Goal: Transaction & Acquisition: Book appointment/travel/reservation

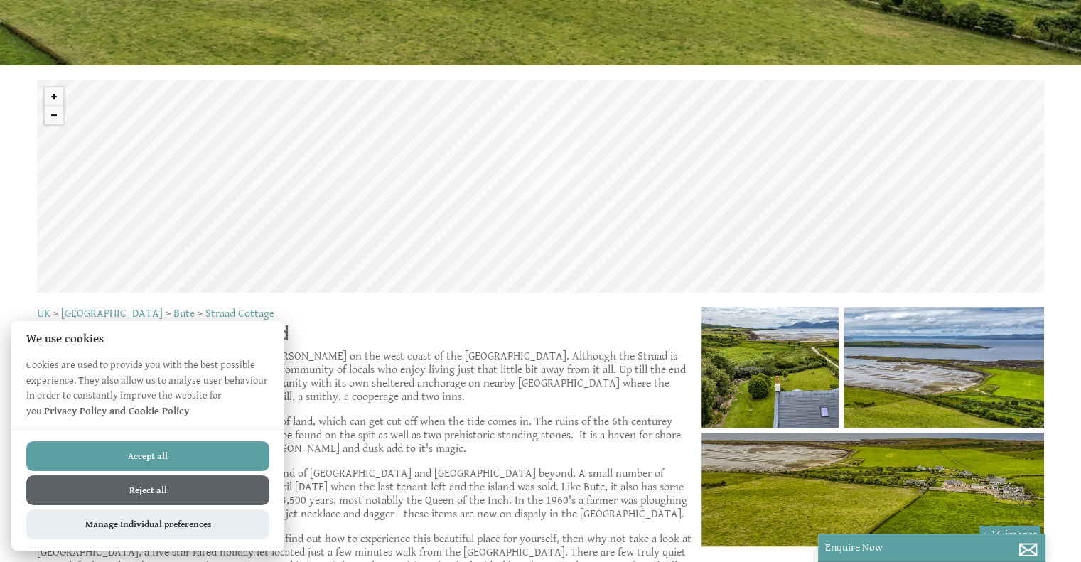
scroll to position [426, 0]
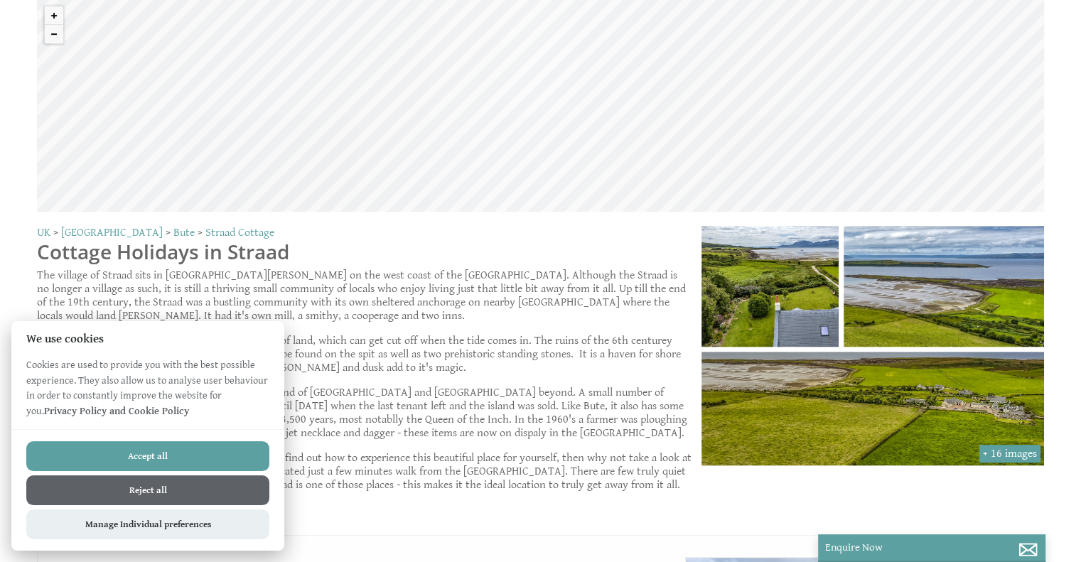
click at [141, 485] on button "Reject all" at bounding box center [147, 490] width 243 height 30
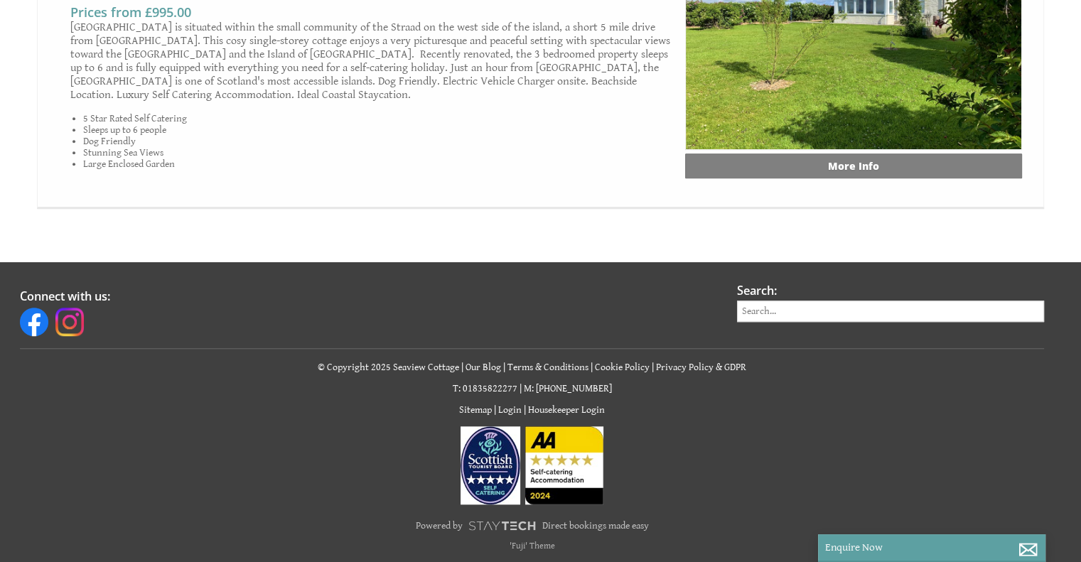
scroll to position [1057, 0]
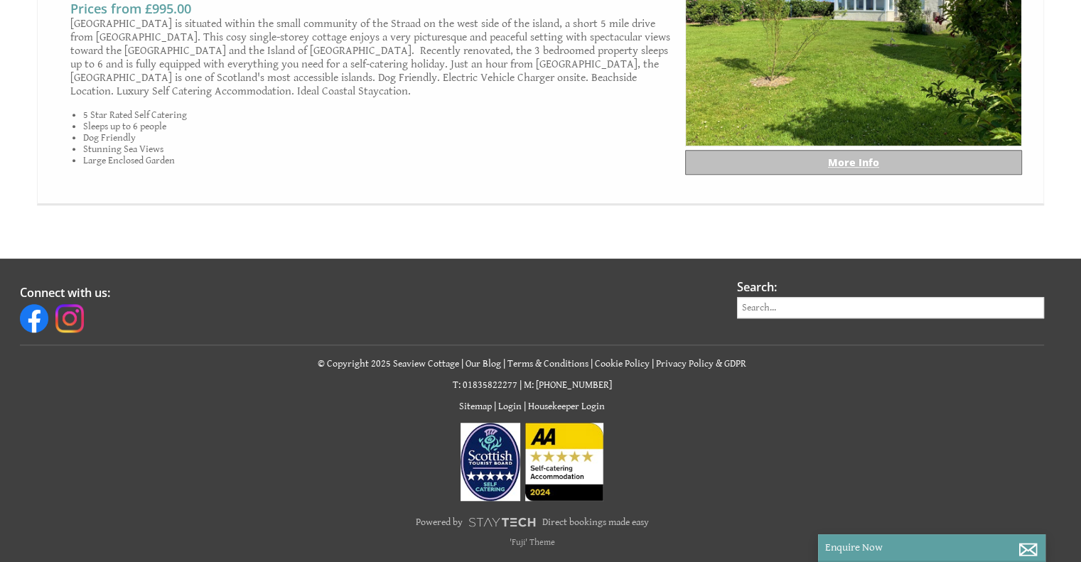
click at [850, 159] on link "More Info" at bounding box center [853, 162] width 337 height 25
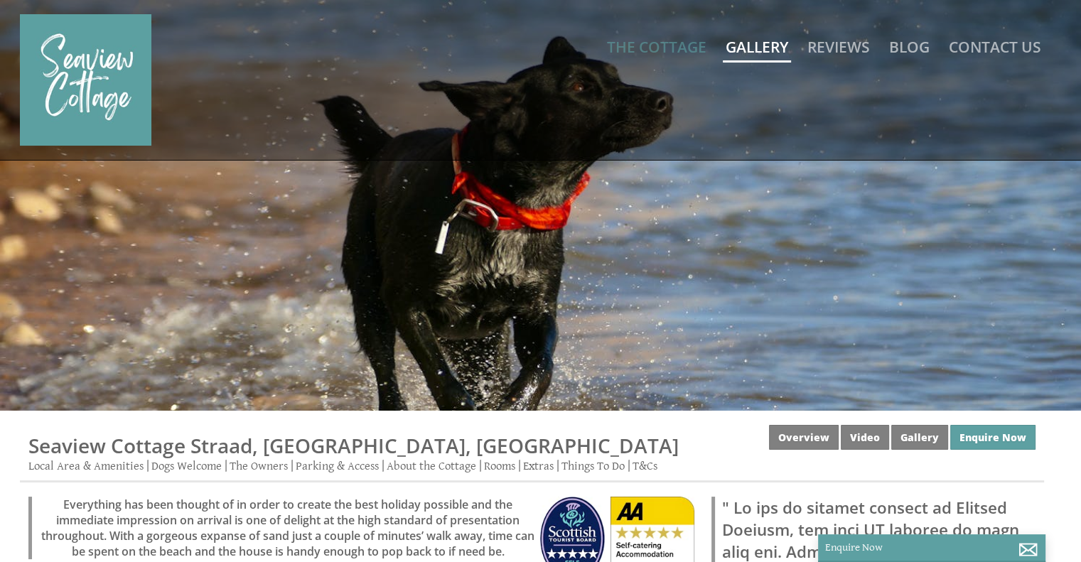
click at [754, 40] on link "Gallery" at bounding box center [756, 47] width 63 height 20
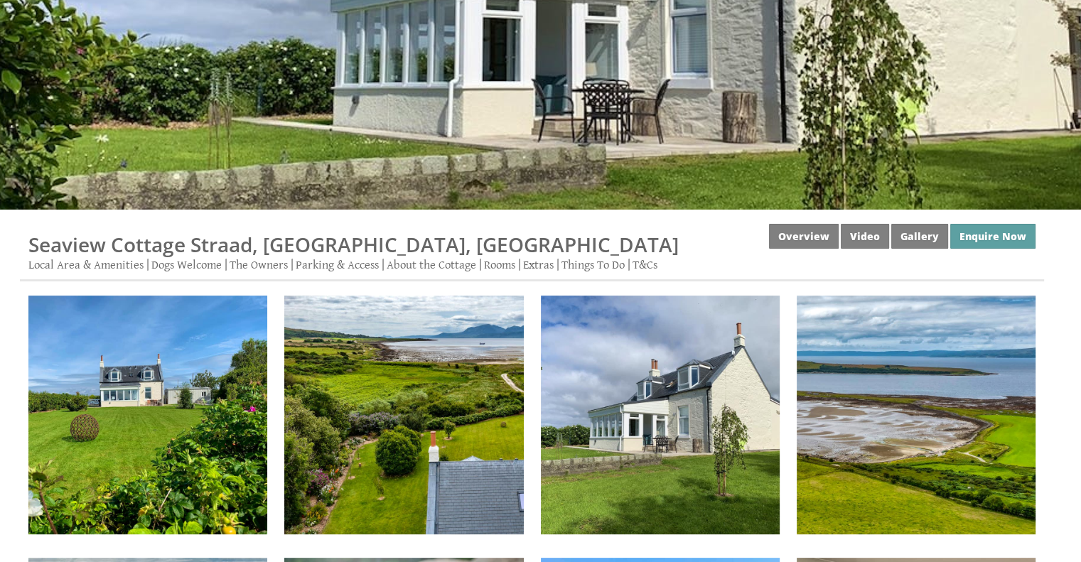
scroll to position [213, 0]
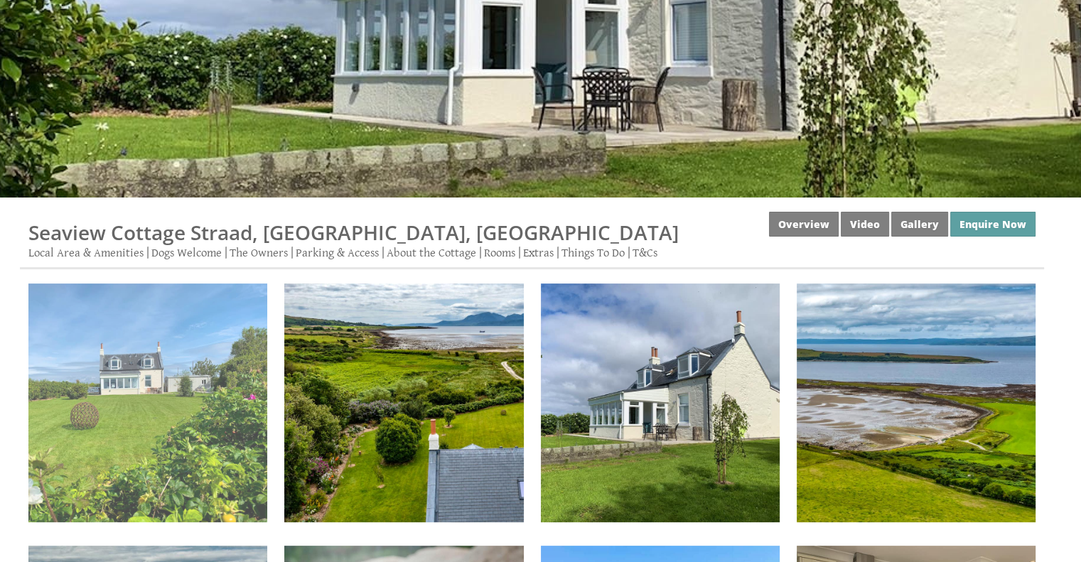
click at [144, 357] on img at bounding box center [147, 402] width 239 height 239
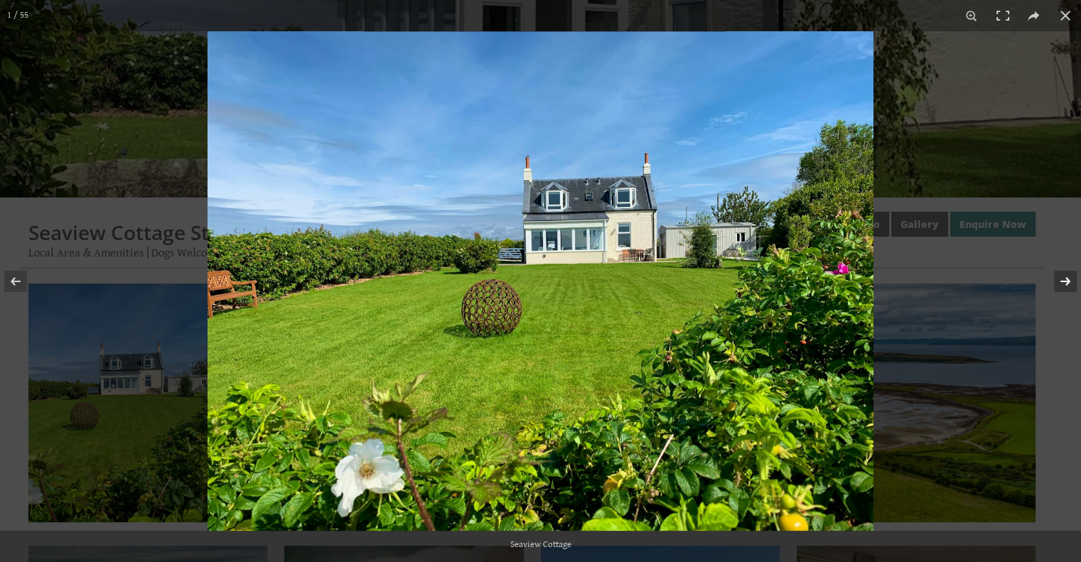
click at [1065, 278] on button at bounding box center [1056, 281] width 50 height 71
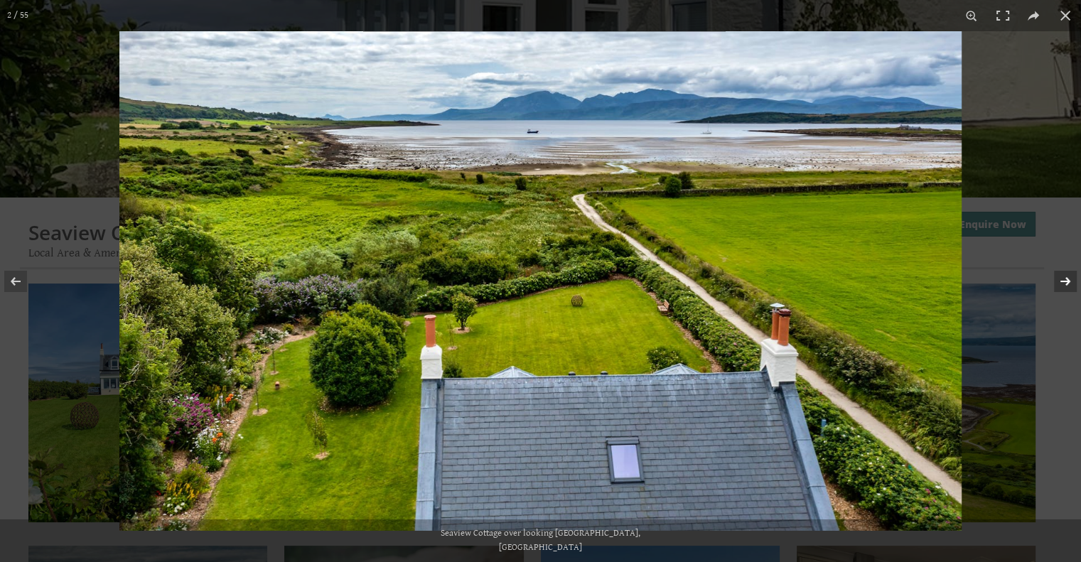
click at [1065, 278] on button at bounding box center [1056, 281] width 50 height 71
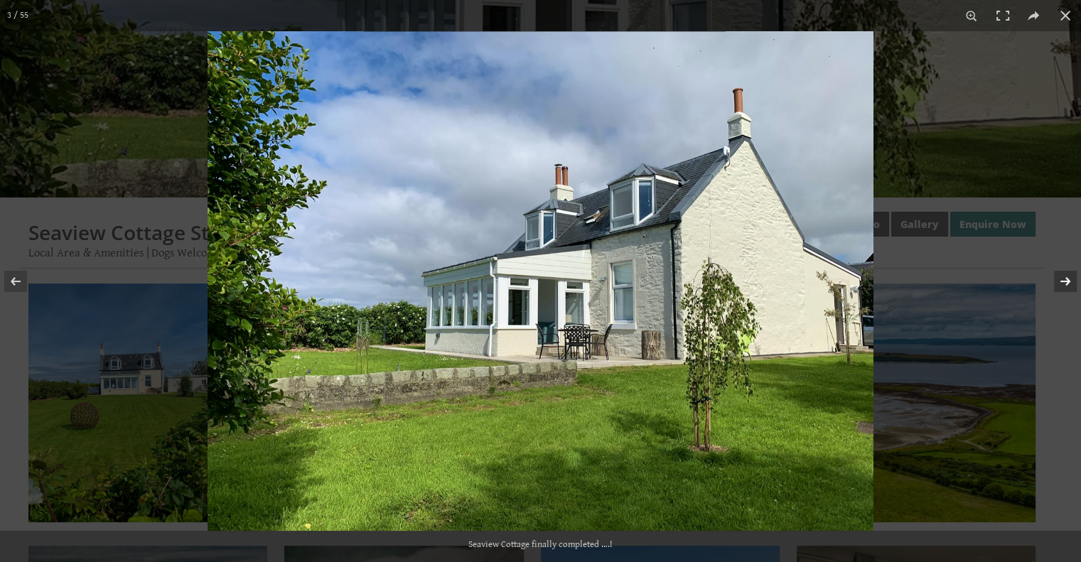
click at [1065, 278] on button at bounding box center [1056, 281] width 50 height 71
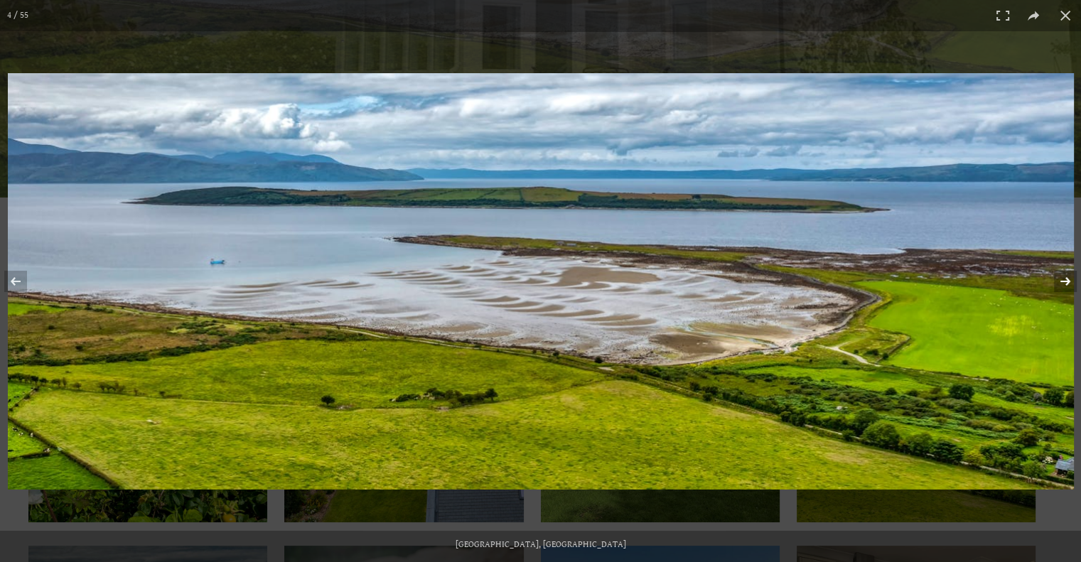
click at [1065, 278] on button at bounding box center [1056, 281] width 50 height 71
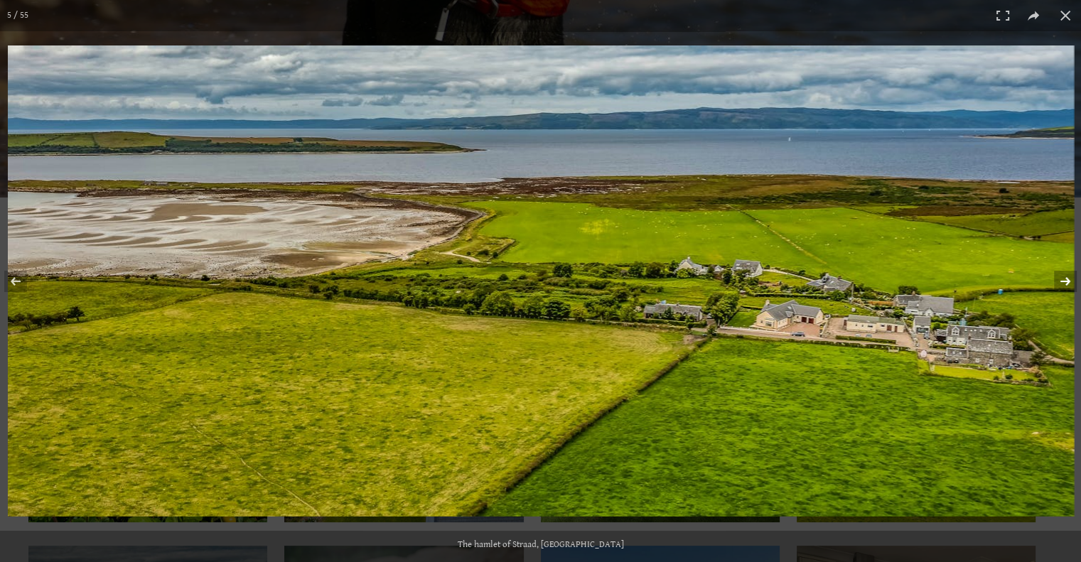
click at [1060, 280] on button at bounding box center [1056, 281] width 50 height 71
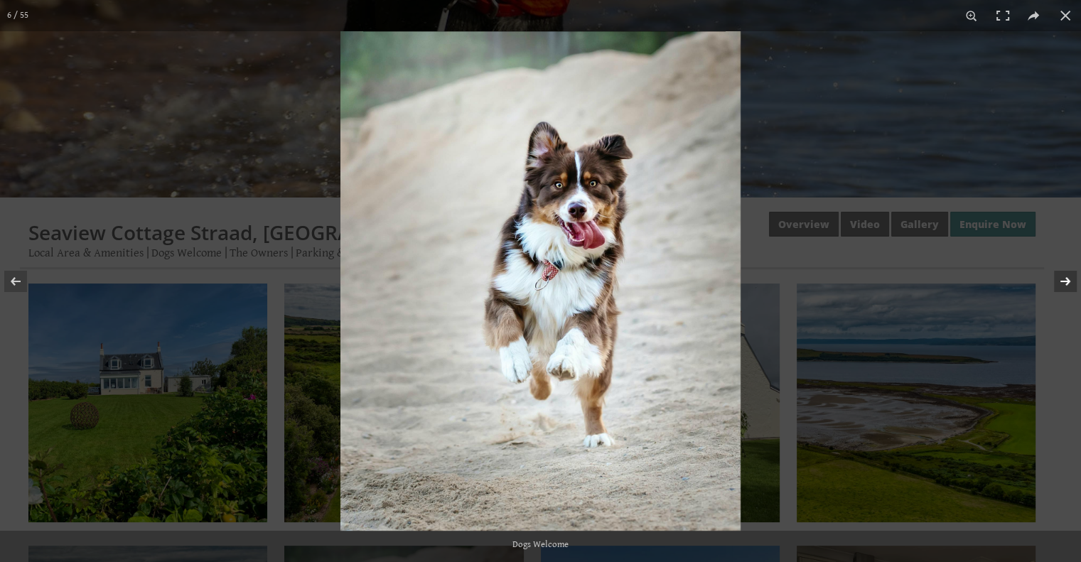
click at [1060, 280] on button at bounding box center [1056, 281] width 50 height 71
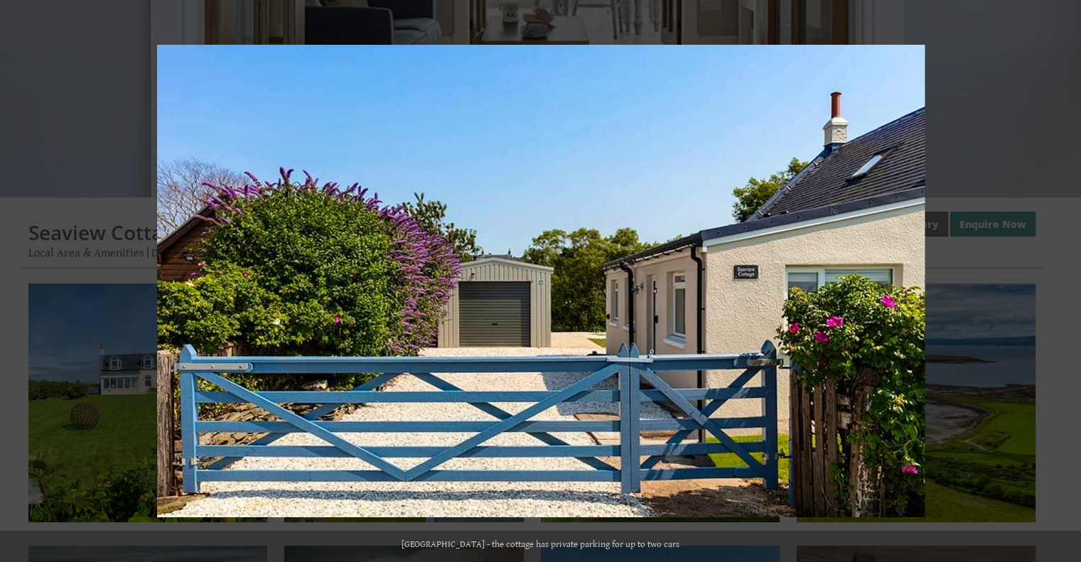
click at [1060, 280] on button at bounding box center [1056, 281] width 50 height 71
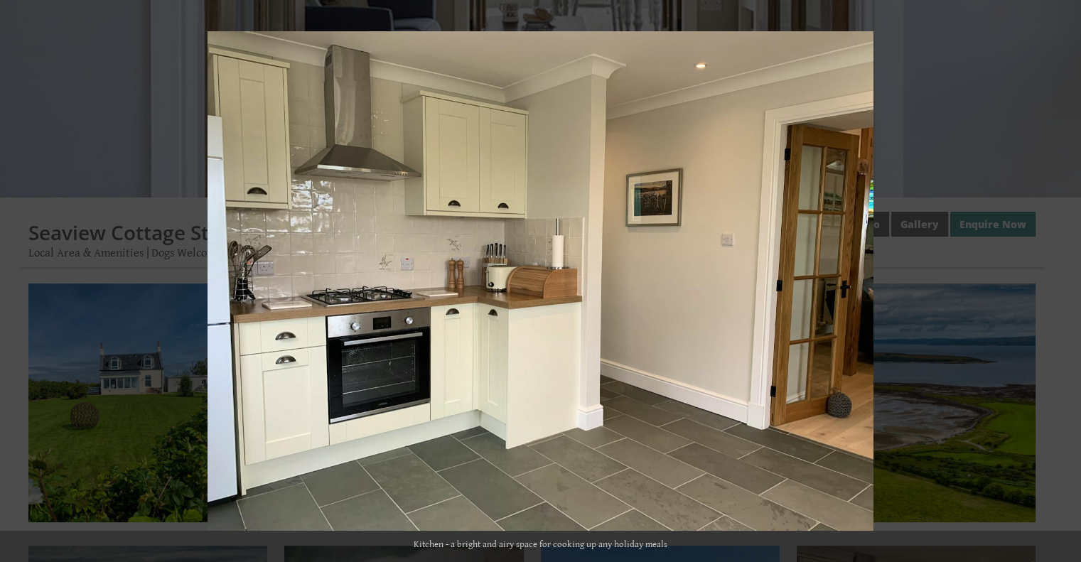
click at [1060, 280] on button at bounding box center [1056, 281] width 50 height 71
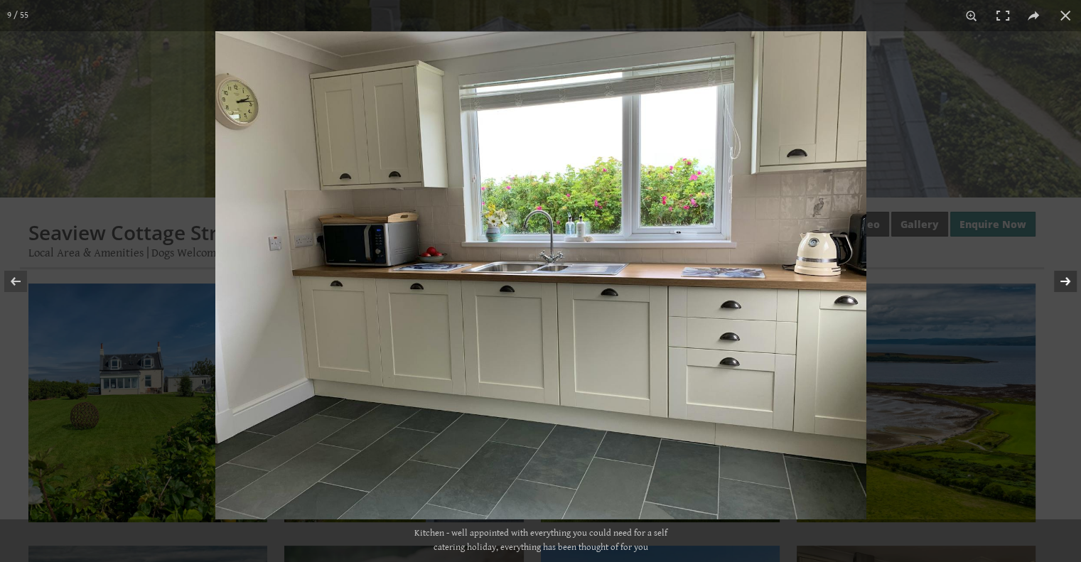
click at [1066, 277] on button at bounding box center [1056, 281] width 50 height 71
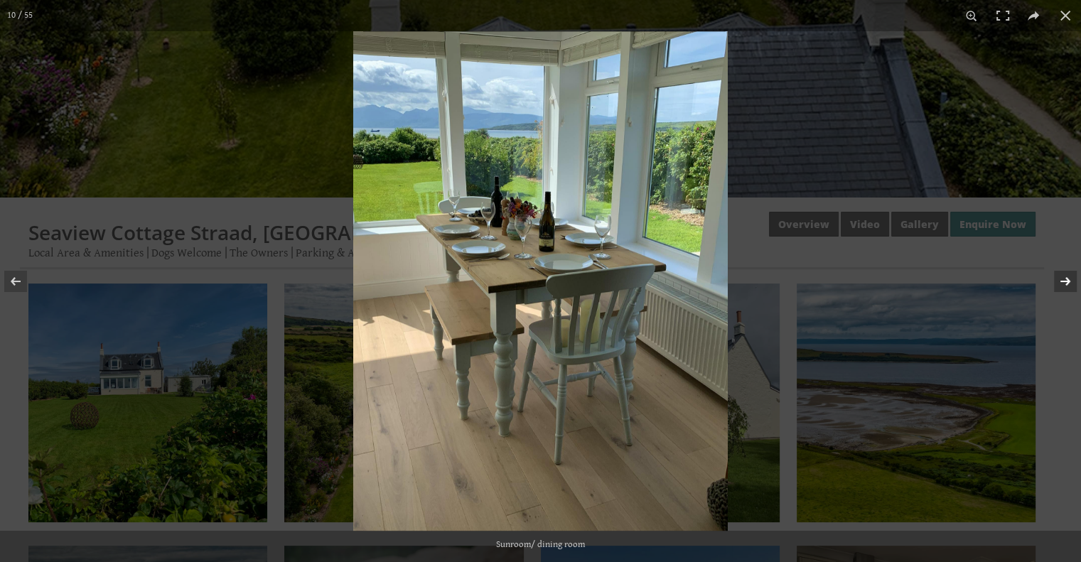
click at [1066, 277] on button at bounding box center [1056, 281] width 50 height 71
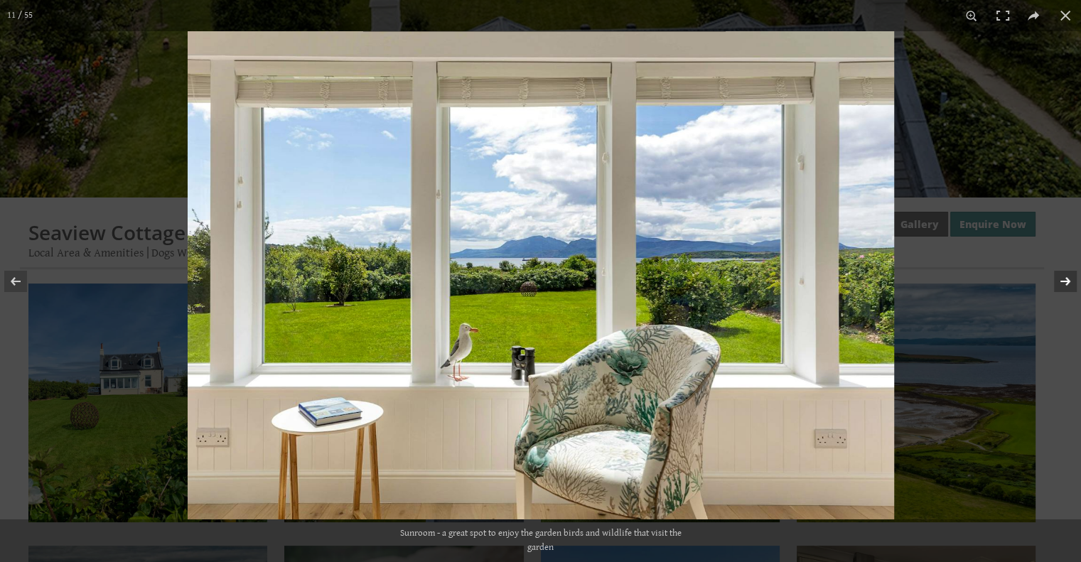
click at [1068, 277] on button at bounding box center [1056, 281] width 50 height 71
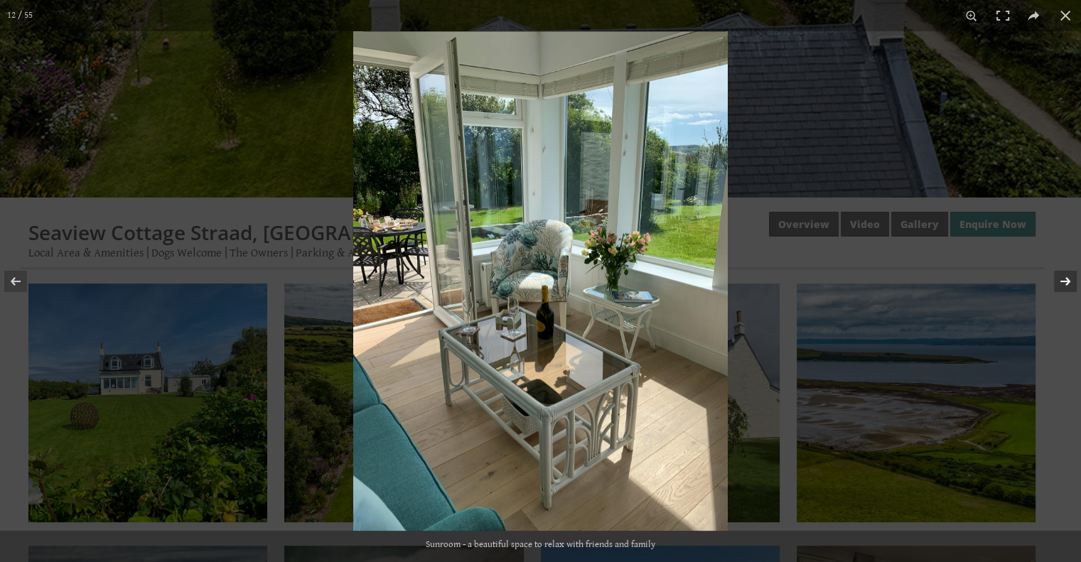
click at [1068, 277] on button at bounding box center [1056, 281] width 50 height 71
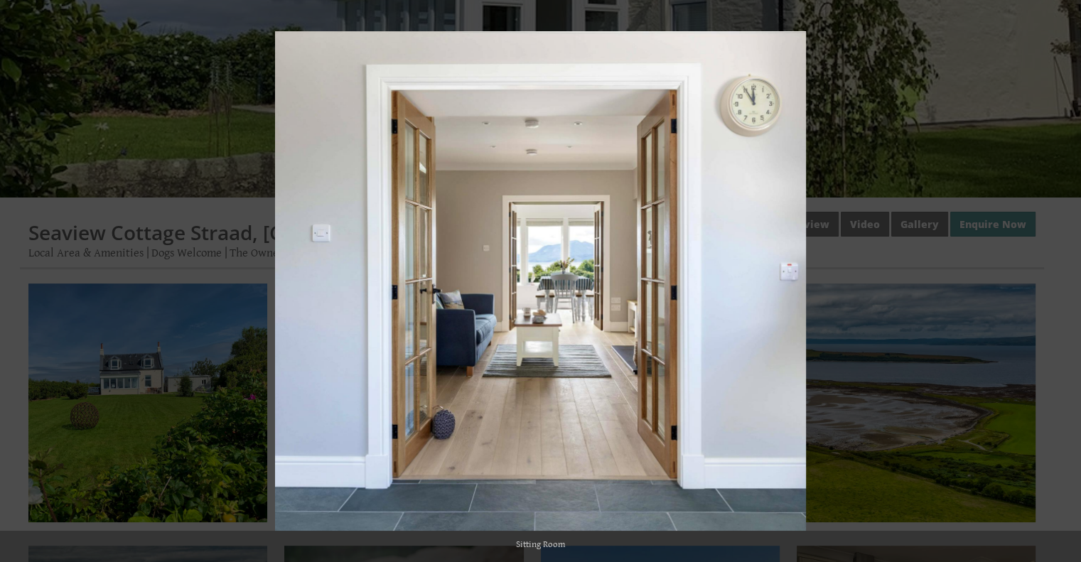
click at [1068, 277] on button at bounding box center [1056, 281] width 50 height 71
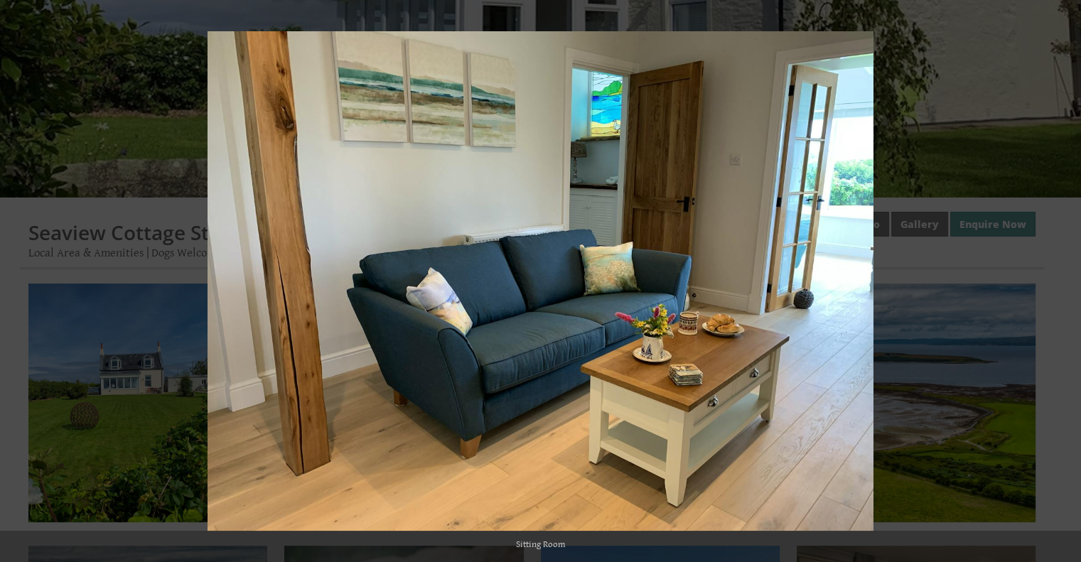
click at [1068, 277] on button at bounding box center [1056, 281] width 50 height 71
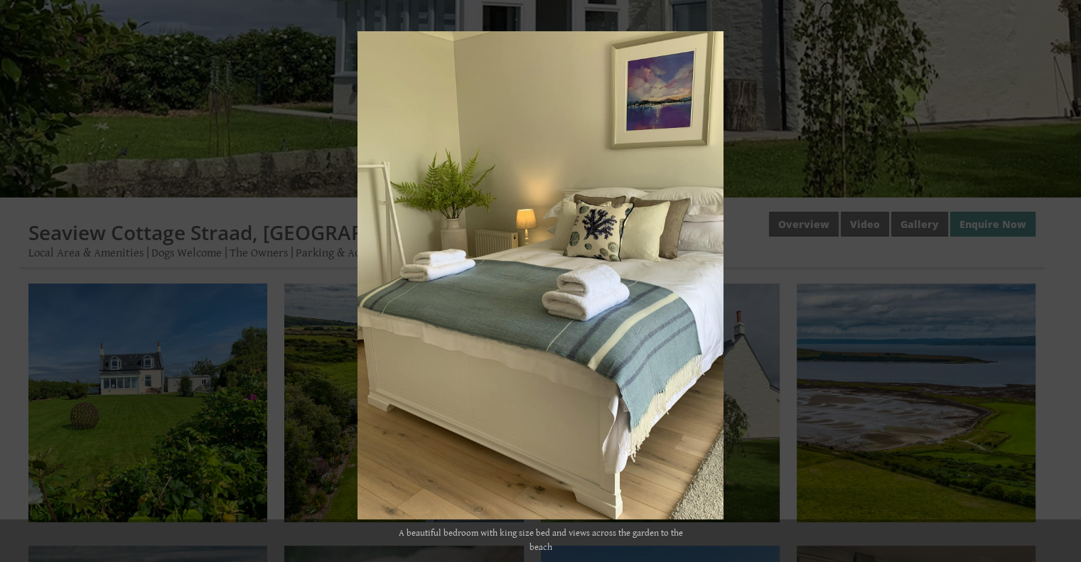
click at [1068, 277] on button at bounding box center [1056, 281] width 50 height 71
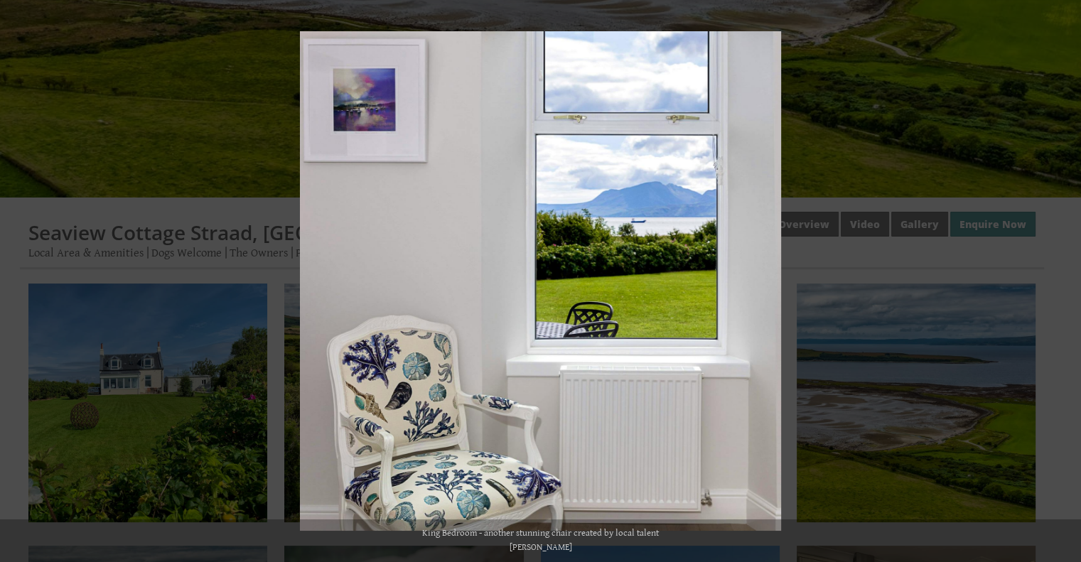
click at [1068, 277] on button at bounding box center [1056, 281] width 50 height 71
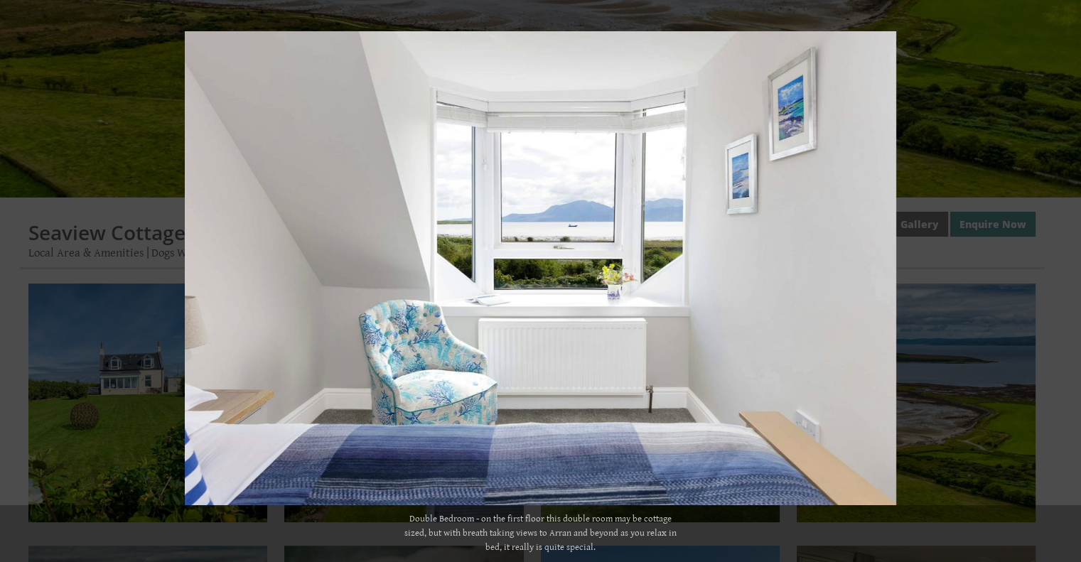
click at [1068, 277] on button at bounding box center [1056, 281] width 50 height 71
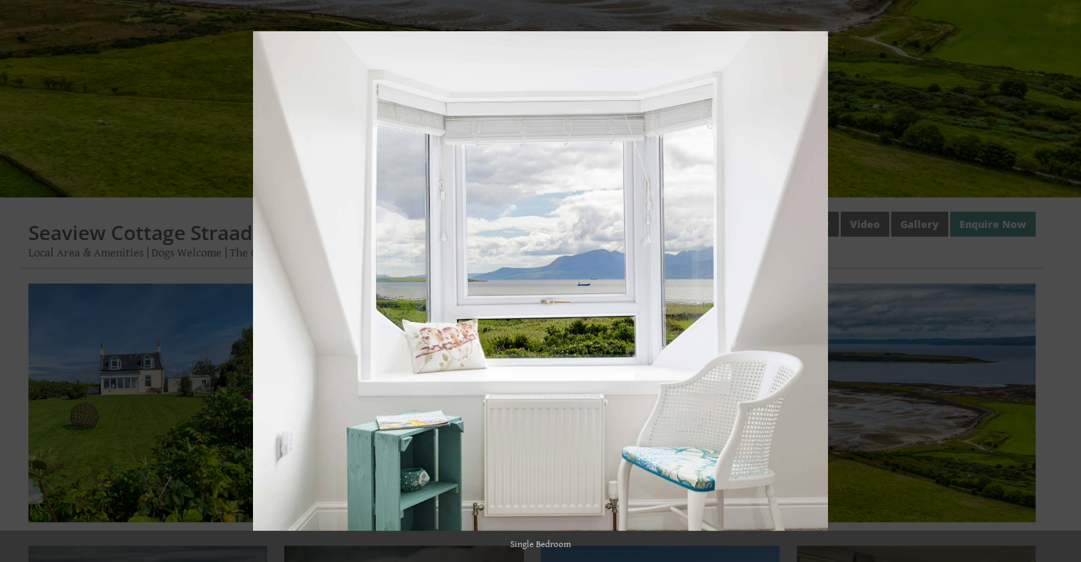
click at [1068, 277] on button at bounding box center [1056, 281] width 50 height 71
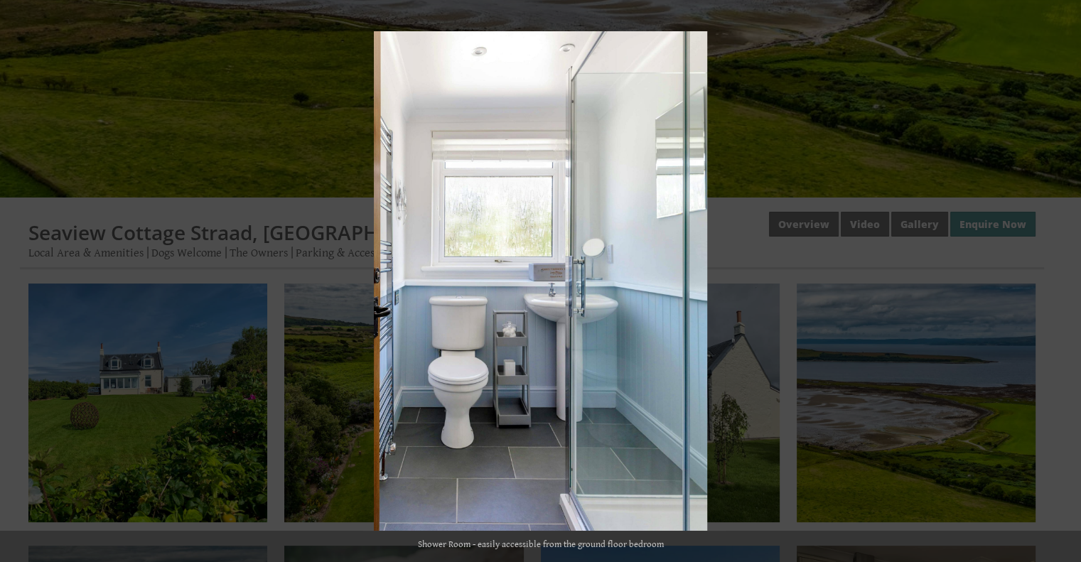
click at [1068, 277] on button at bounding box center [1056, 281] width 50 height 71
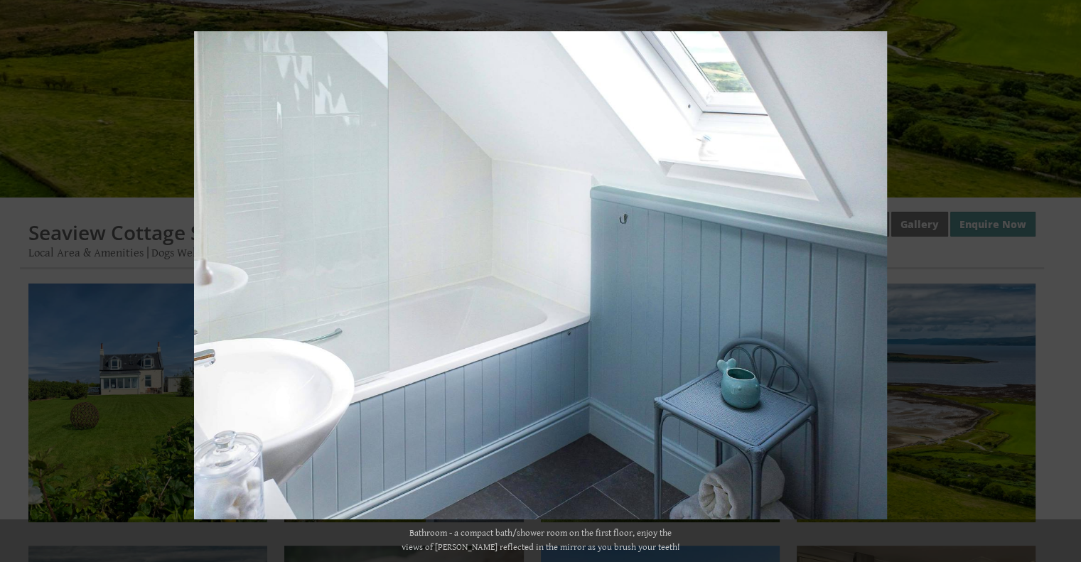
click at [1068, 277] on button at bounding box center [1056, 281] width 50 height 71
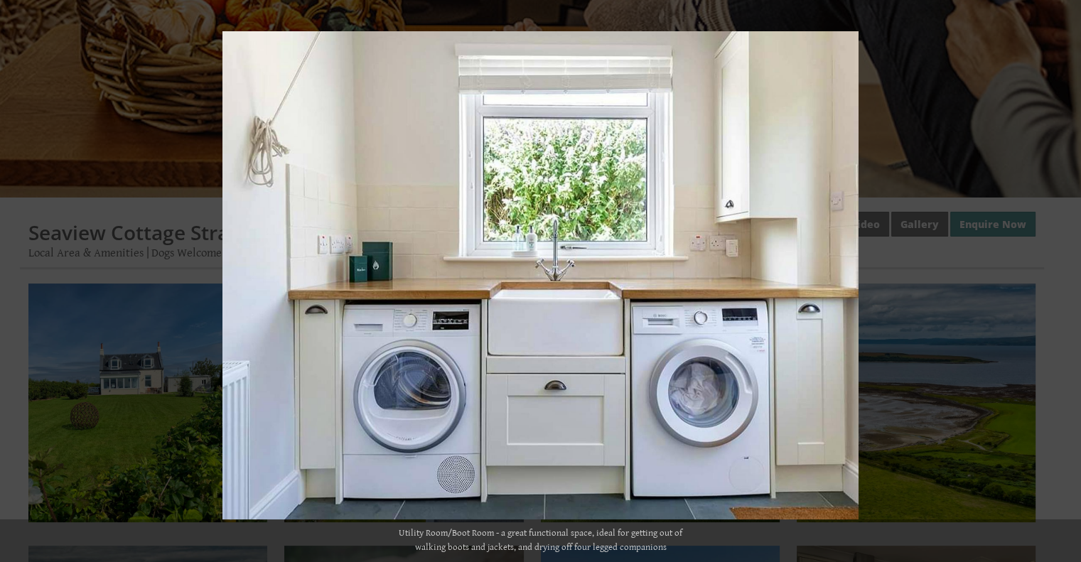
click at [1068, 277] on button at bounding box center [1056, 281] width 50 height 71
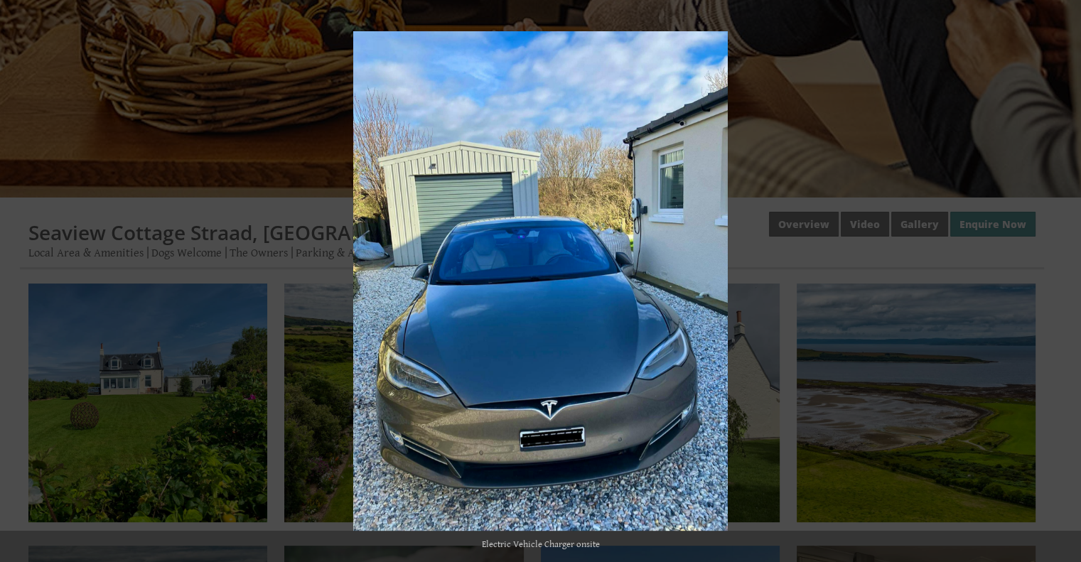
click at [1068, 277] on button at bounding box center [1056, 281] width 50 height 71
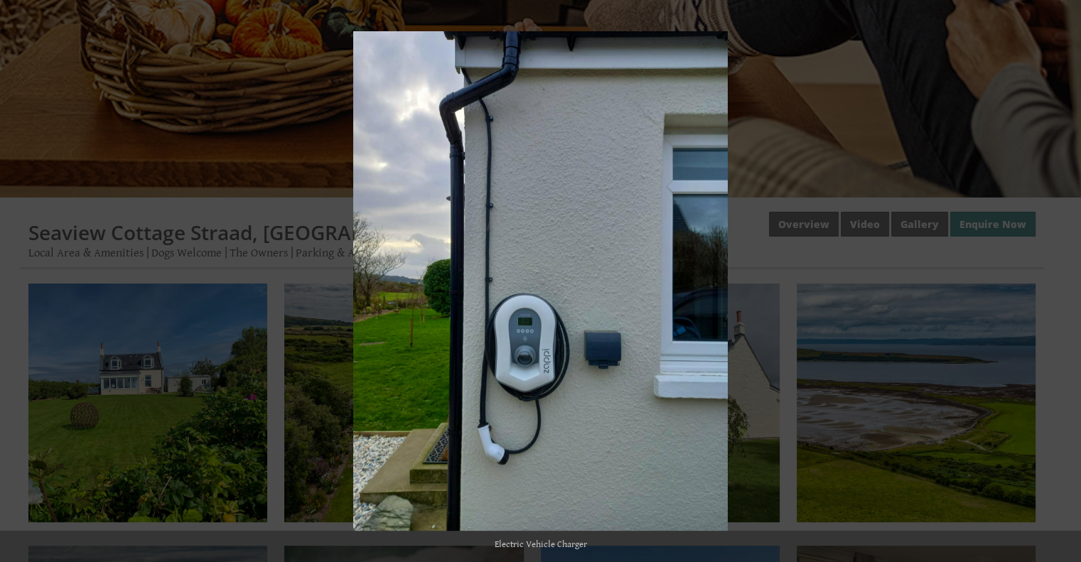
click at [1068, 277] on button at bounding box center [1056, 281] width 50 height 71
